Goal: Transaction & Acquisition: Purchase product/service

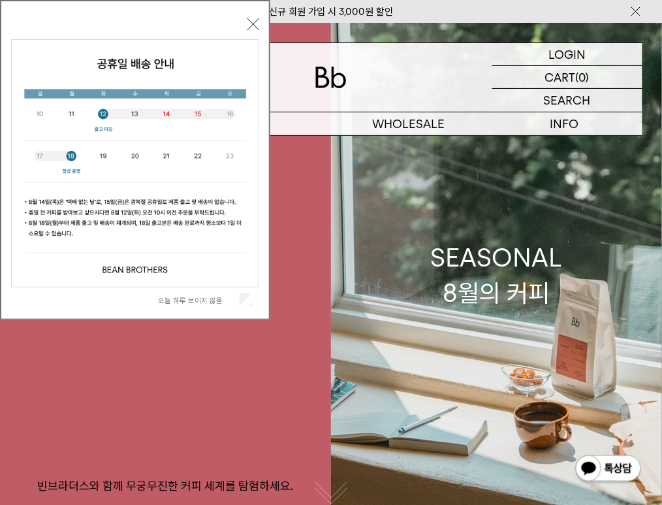
click at [248, 17] on div "오늘 하루 보이지 않음 닫기" at bounding box center [135, 163] width 248 height 298
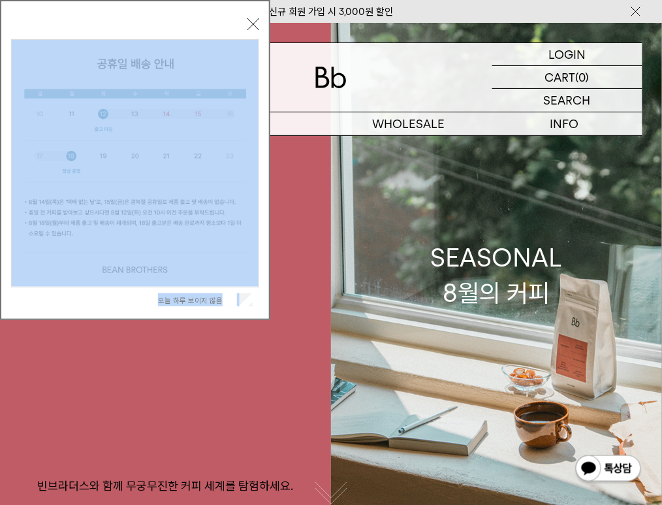
click at [248, 20] on button "닫기" at bounding box center [254, 24] width 12 height 12
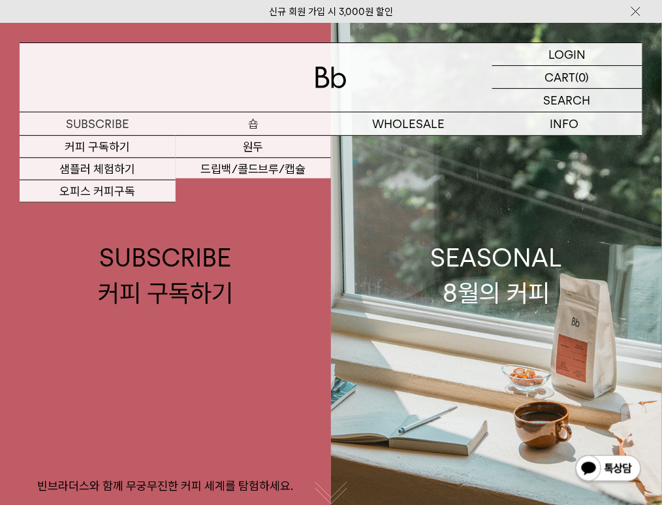
click at [264, 134] on p "숍" at bounding box center [254, 123] width 156 height 23
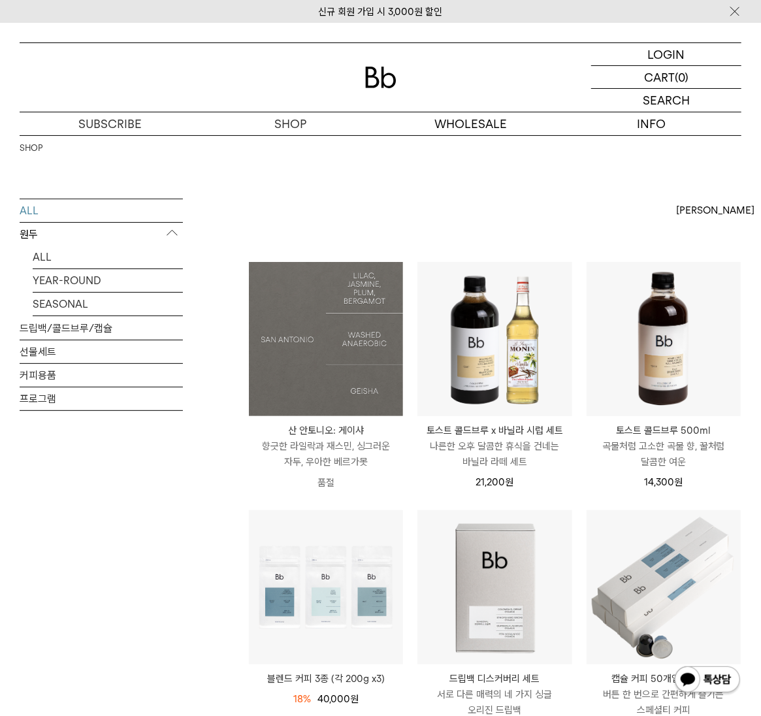
click at [341, 295] on img at bounding box center [326, 339] width 154 height 154
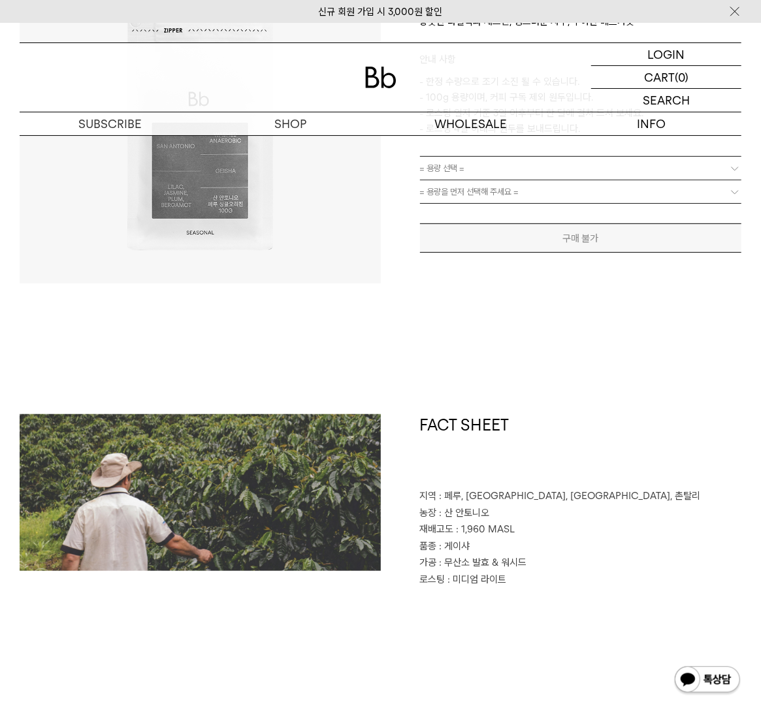
scroll to position [522, 0]
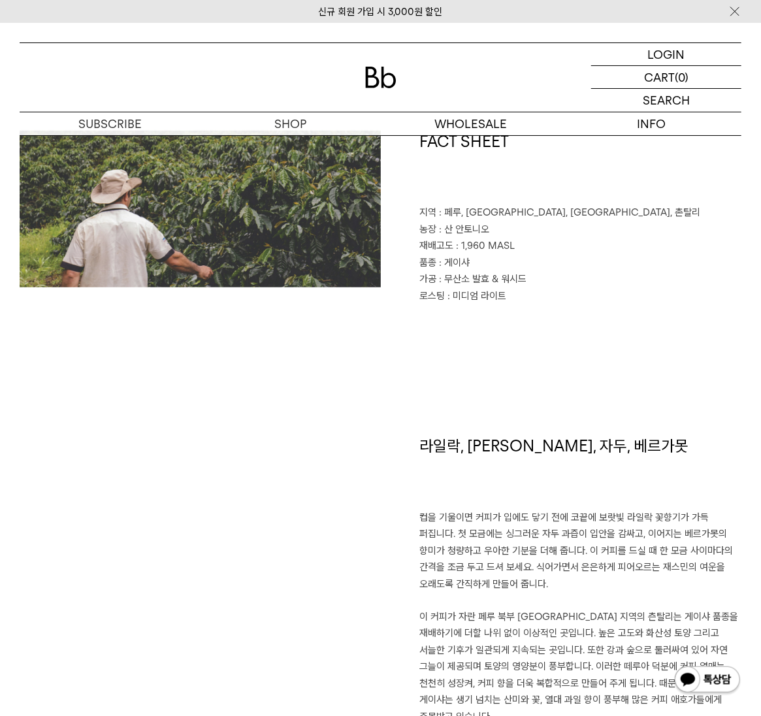
drag, startPoint x: 496, startPoint y: 296, endPoint x: 486, endPoint y: 302, distance: 12.0
